Goal: Go to known website: Access a specific website the user already knows

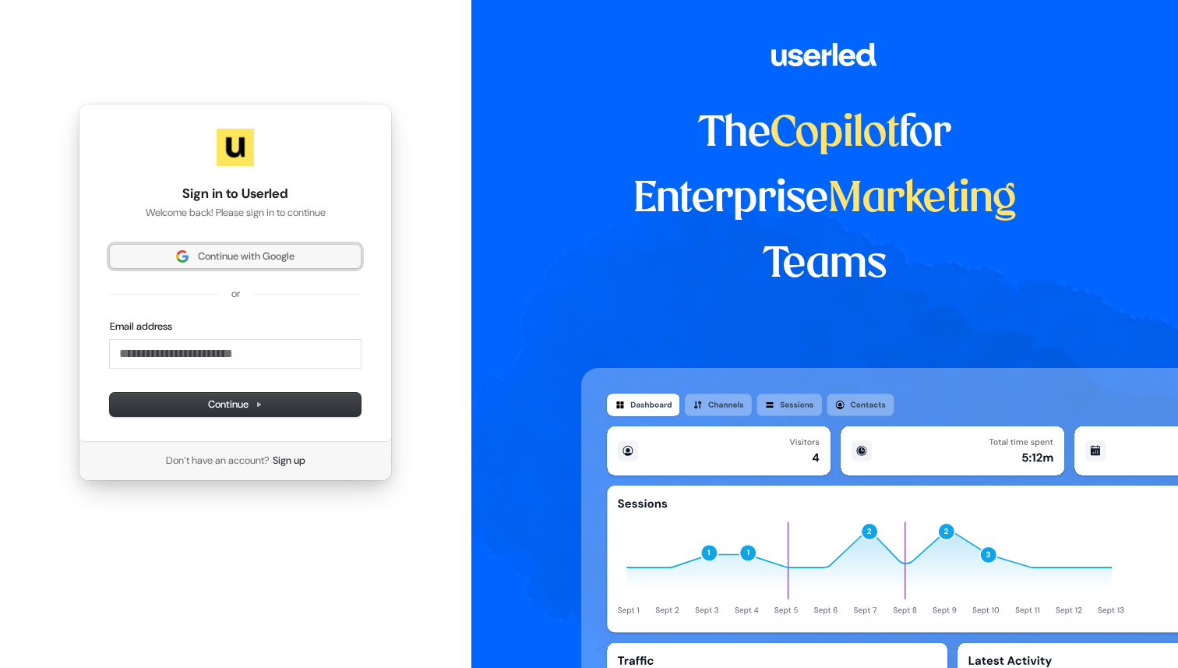
click at [245, 252] on span "Continue with Google" at bounding box center [246, 256] width 97 height 14
